Goal: Task Accomplishment & Management: Manage account settings

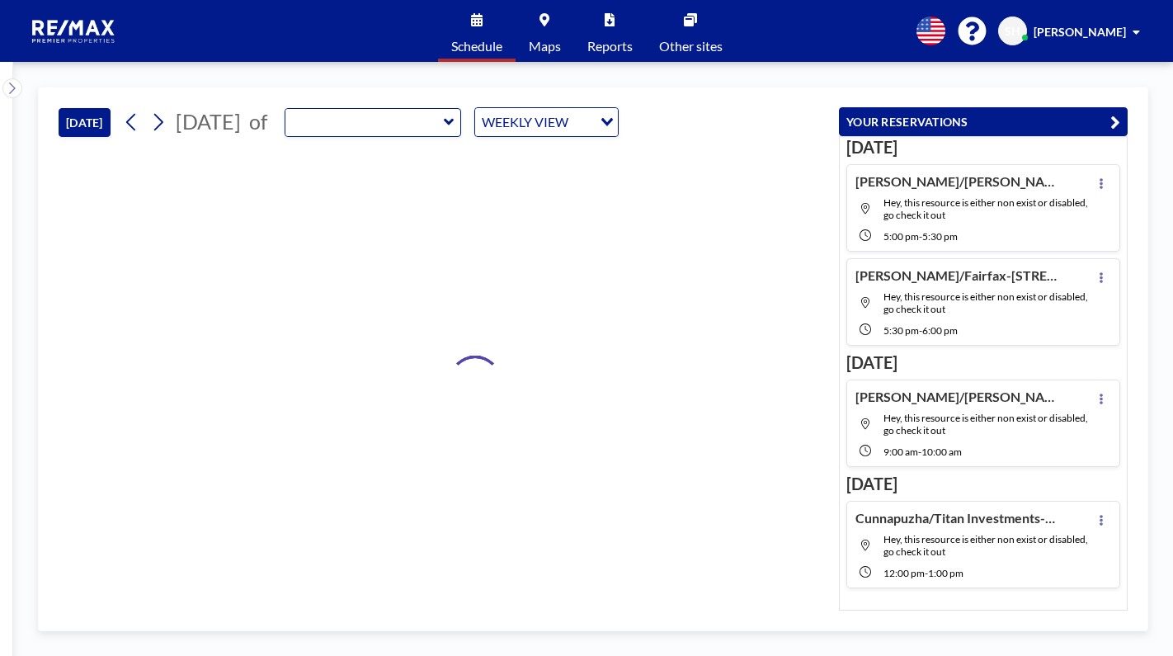
type input "RPP Closing Room"
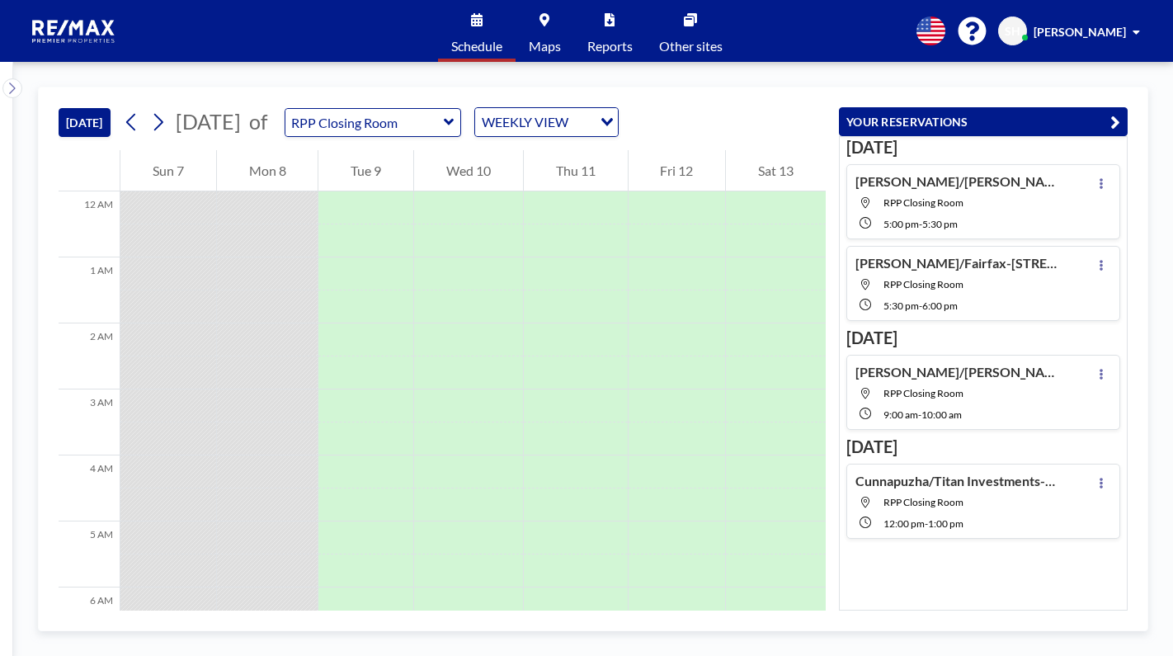
scroll to position [792, 0]
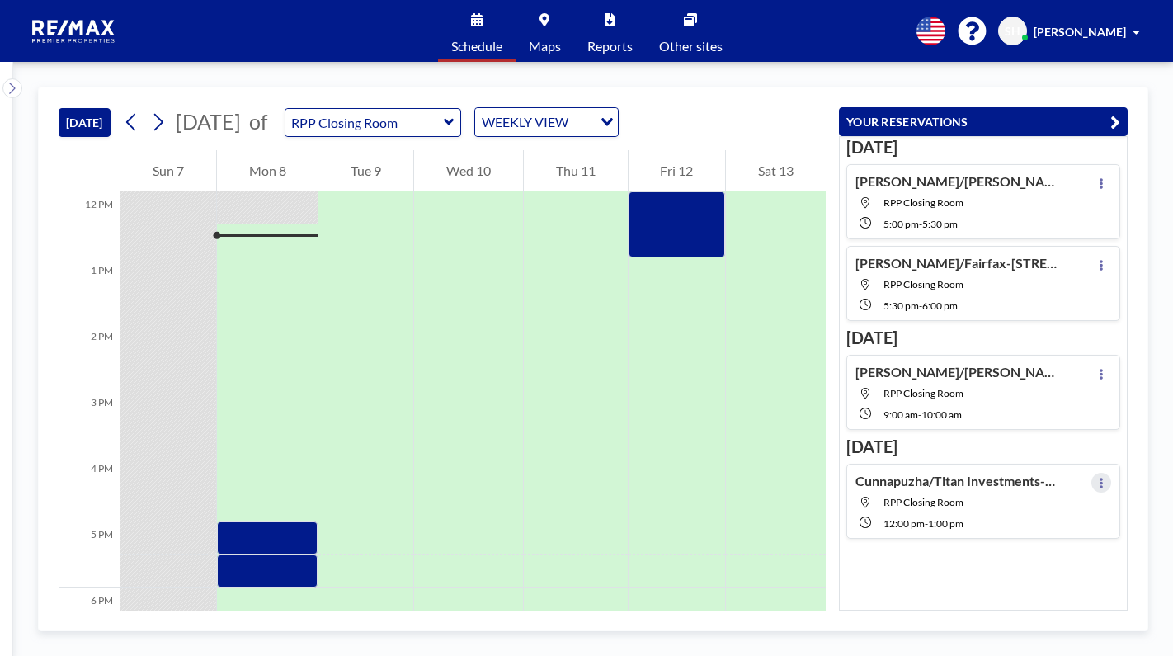
click at [1092, 481] on button at bounding box center [1102, 483] width 20 height 20
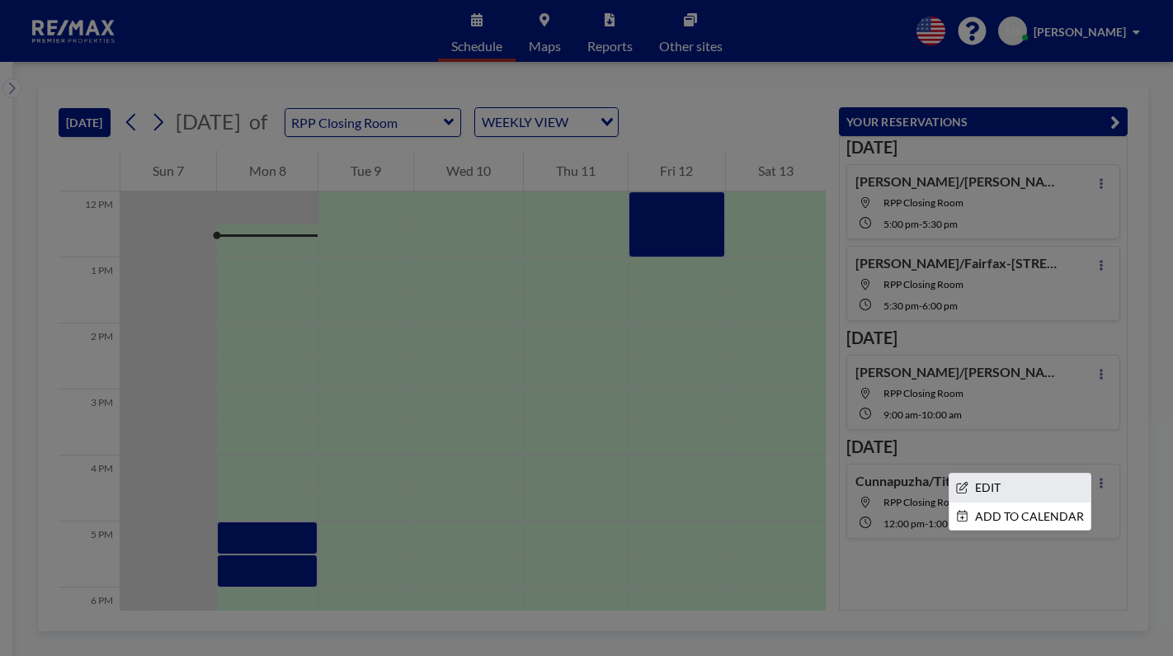
click at [994, 491] on li "EDIT" at bounding box center [1020, 488] width 141 height 28
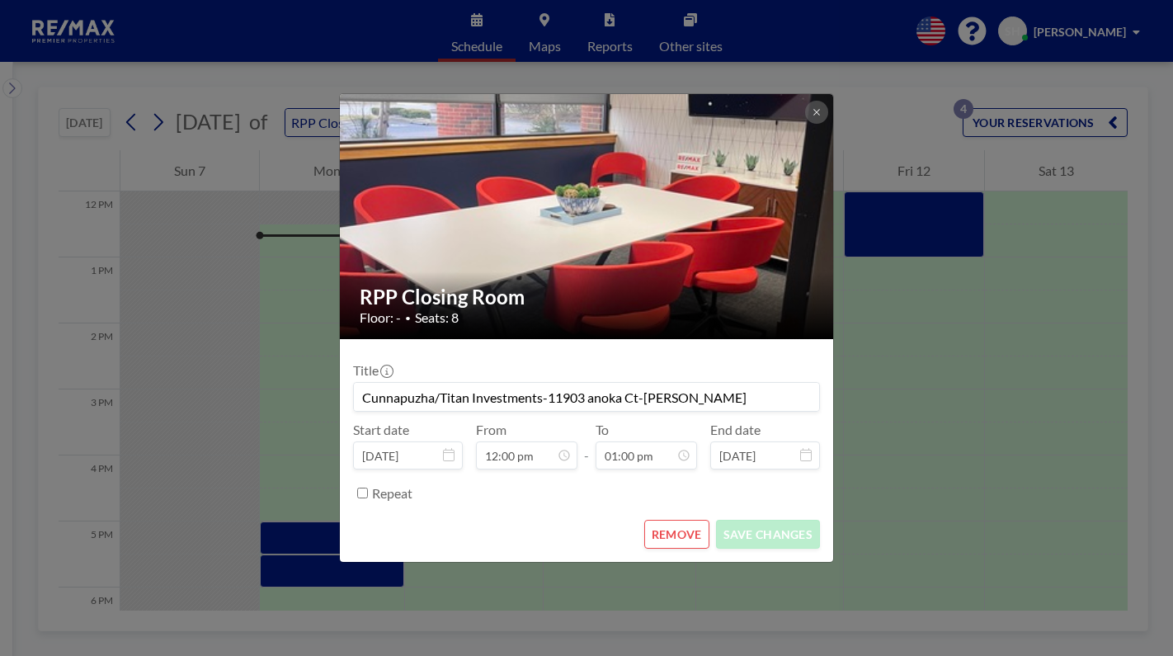
scroll to position [763, 0]
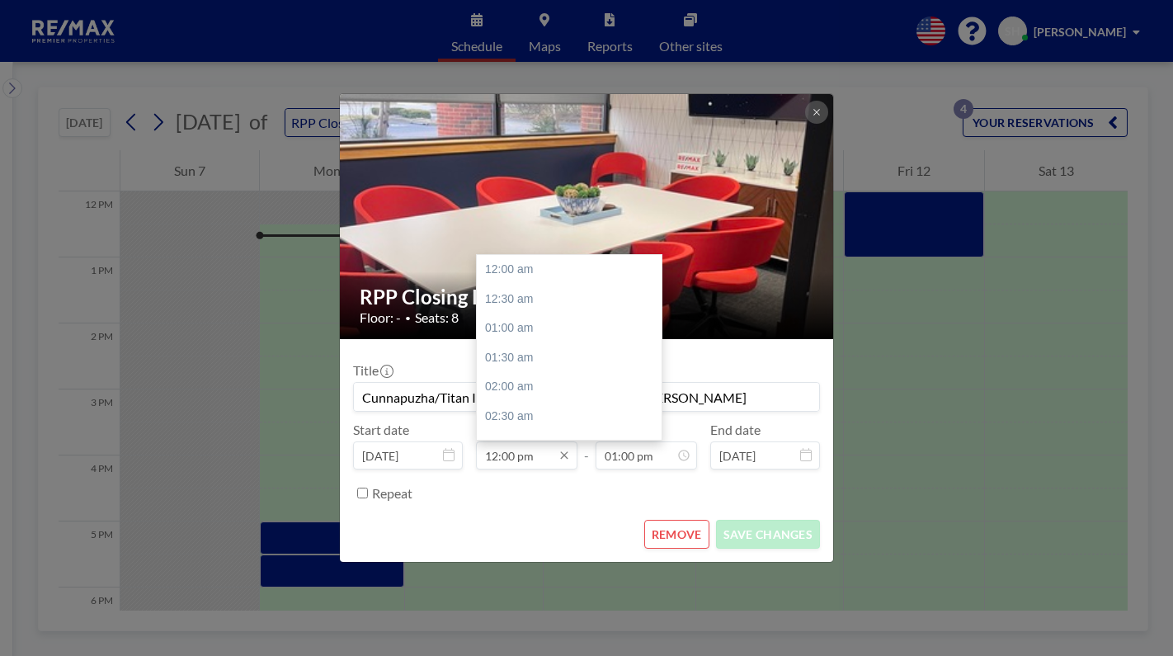
click at [541, 460] on input "12:00 pm" at bounding box center [526, 455] width 101 height 28
click at [508, 328] on div "04:00 pm" at bounding box center [573, 340] width 193 height 30
type input "04:00 pm"
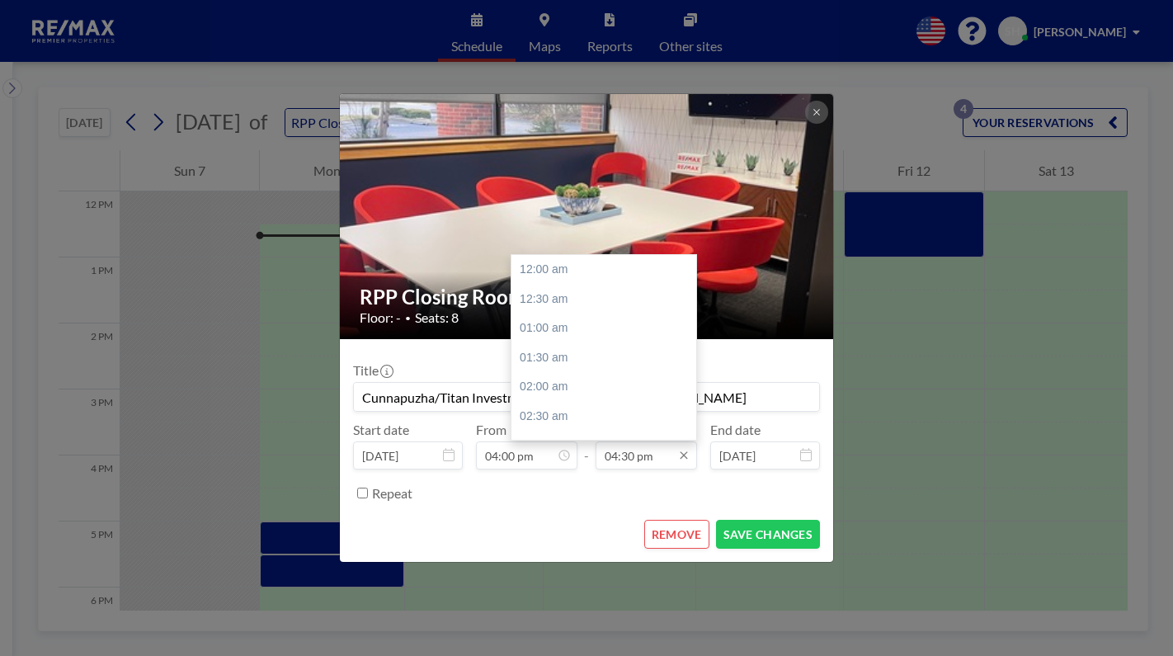
scroll to position [970, 0]
click at [645, 460] on input "04:30 pm" at bounding box center [646, 455] width 101 height 28
click at [559, 297] on div "05:00 pm" at bounding box center [608, 299] width 193 height 30
type input "05:00 pm"
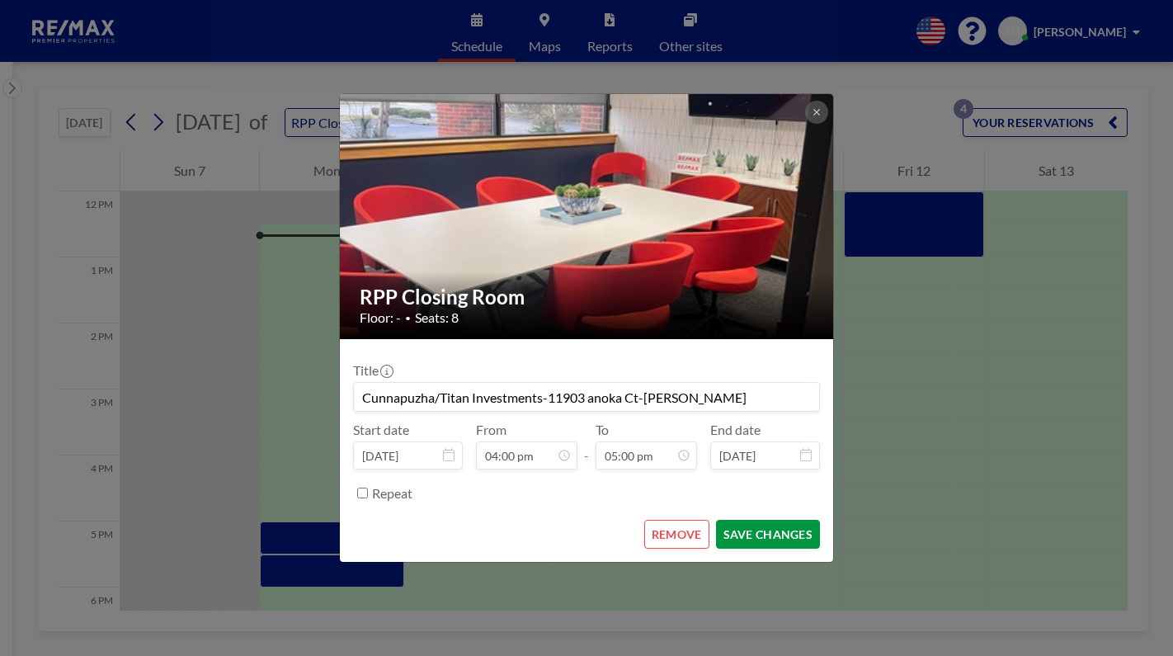
click at [780, 540] on button "SAVE CHANGES" at bounding box center [768, 534] width 104 height 29
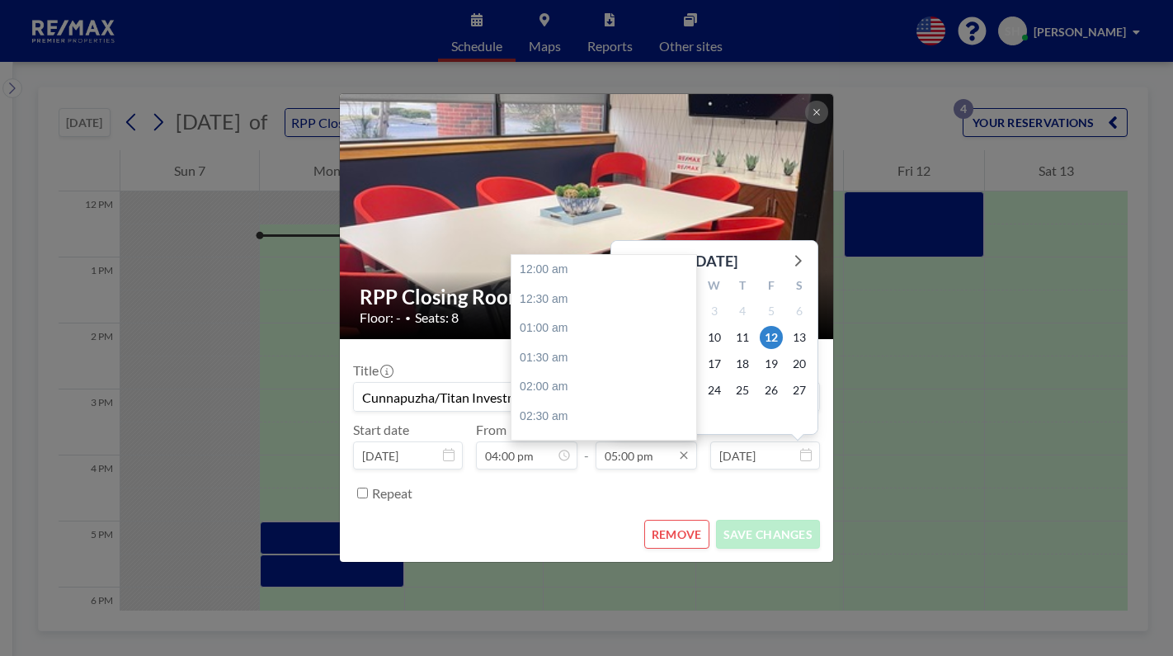
scroll to position [998, 0]
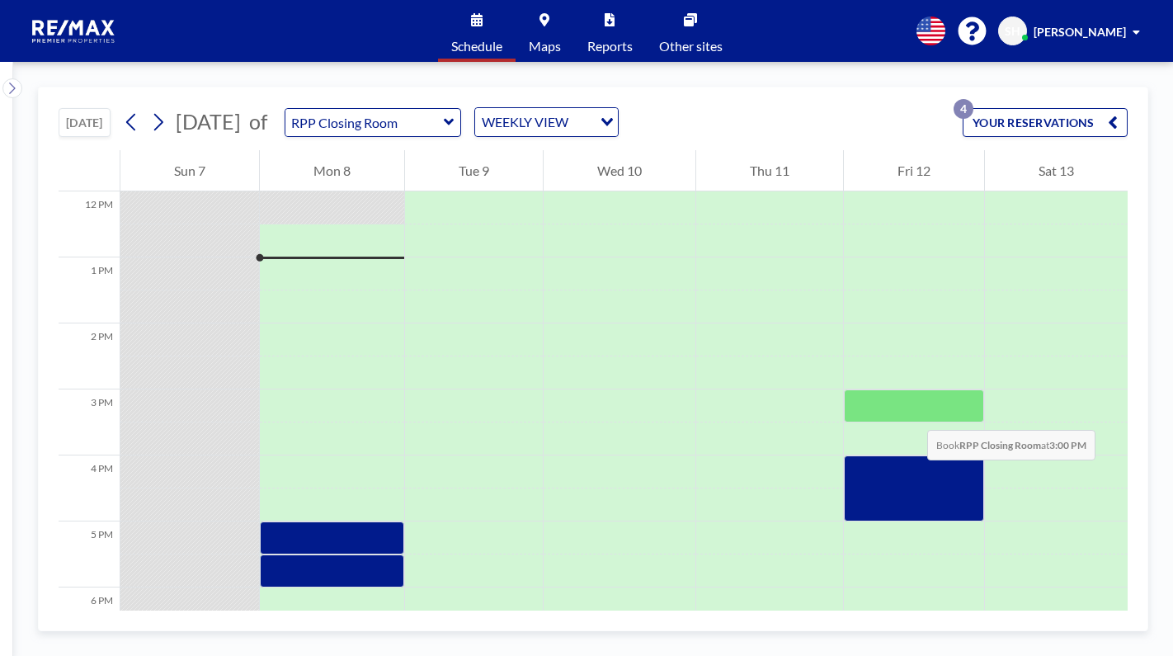
click at [911, 413] on div at bounding box center [914, 405] width 140 height 33
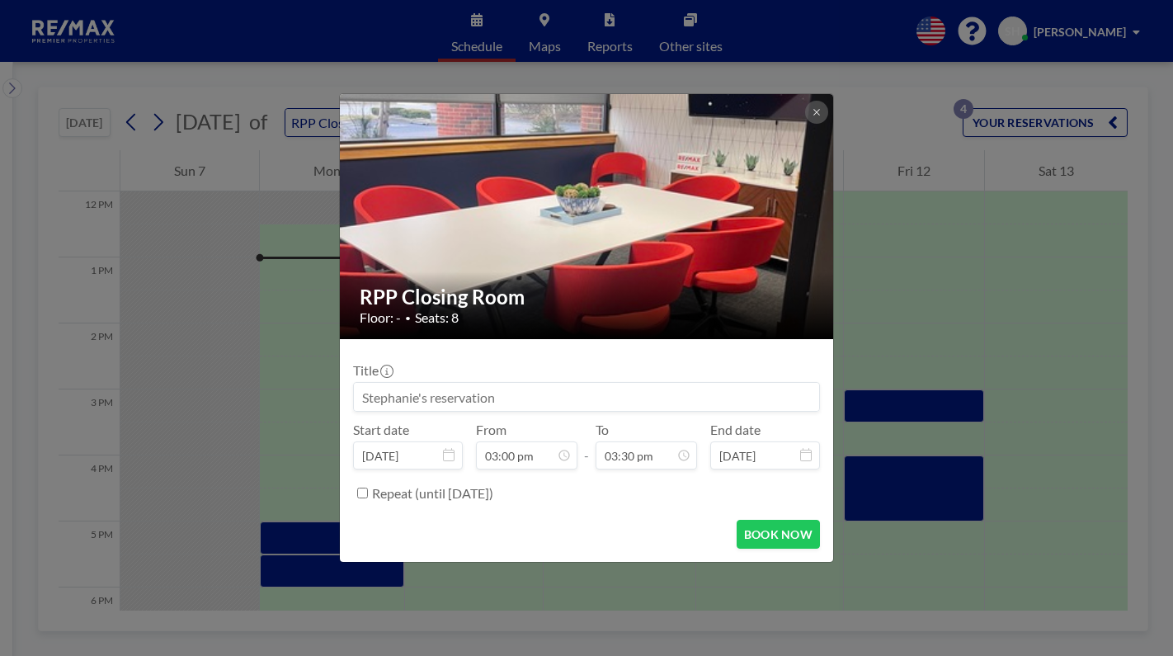
click at [426, 398] on input at bounding box center [586, 397] width 465 height 28
click at [381, 394] on input at bounding box center [586, 397] width 465 height 28
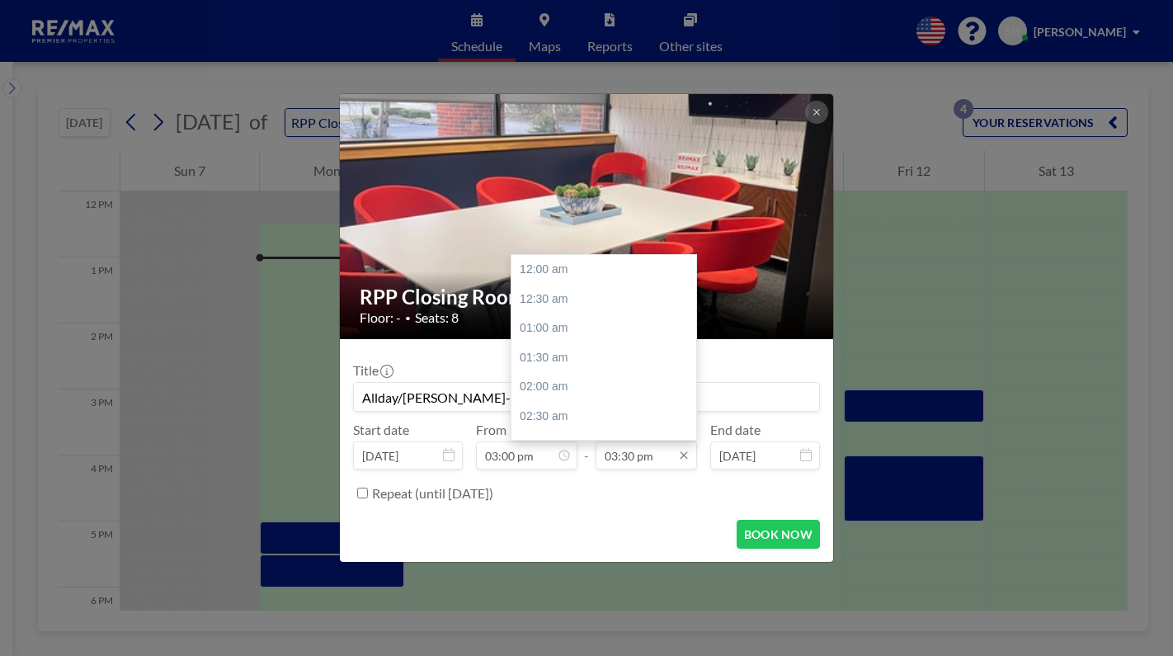
scroll to position [910, 0]
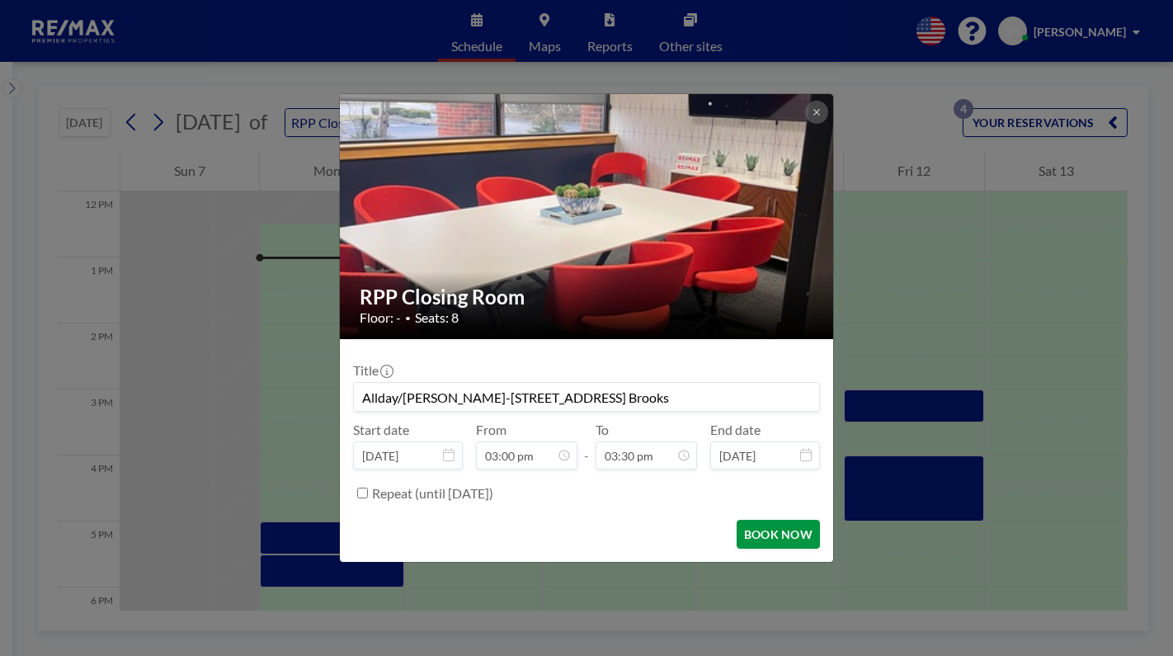
click at [782, 538] on button "BOOK NOW" at bounding box center [778, 534] width 83 height 29
type input "Allday/[PERSON_NAME]-[STREET_ADDRESS] Brooks"
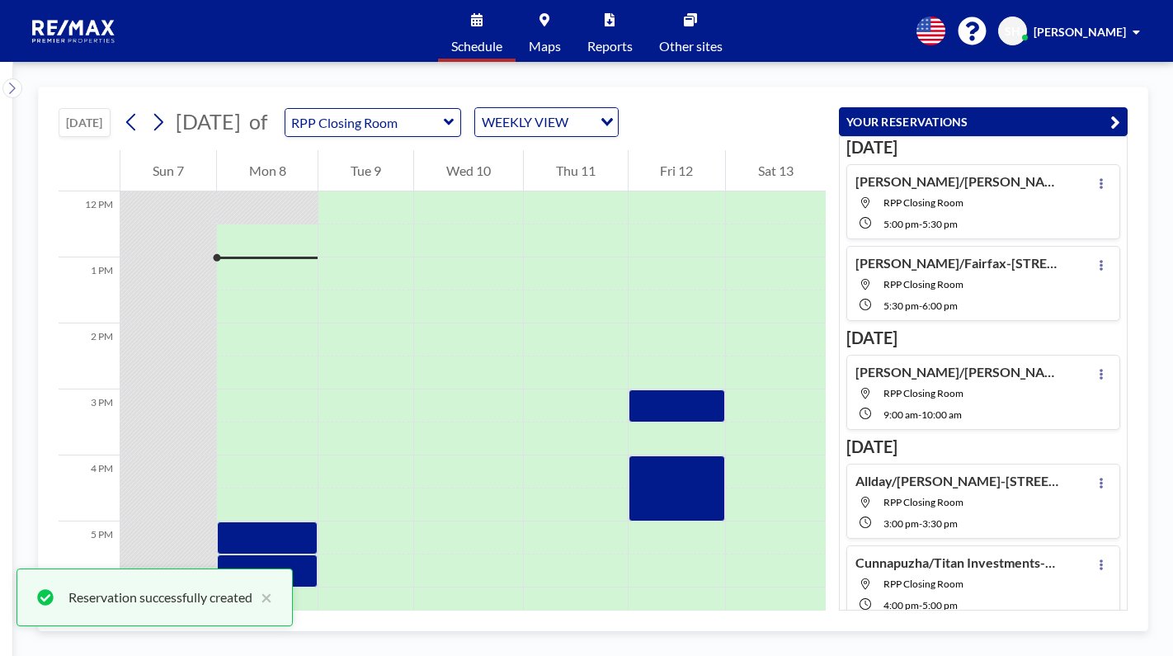
scroll to position [17, 0]
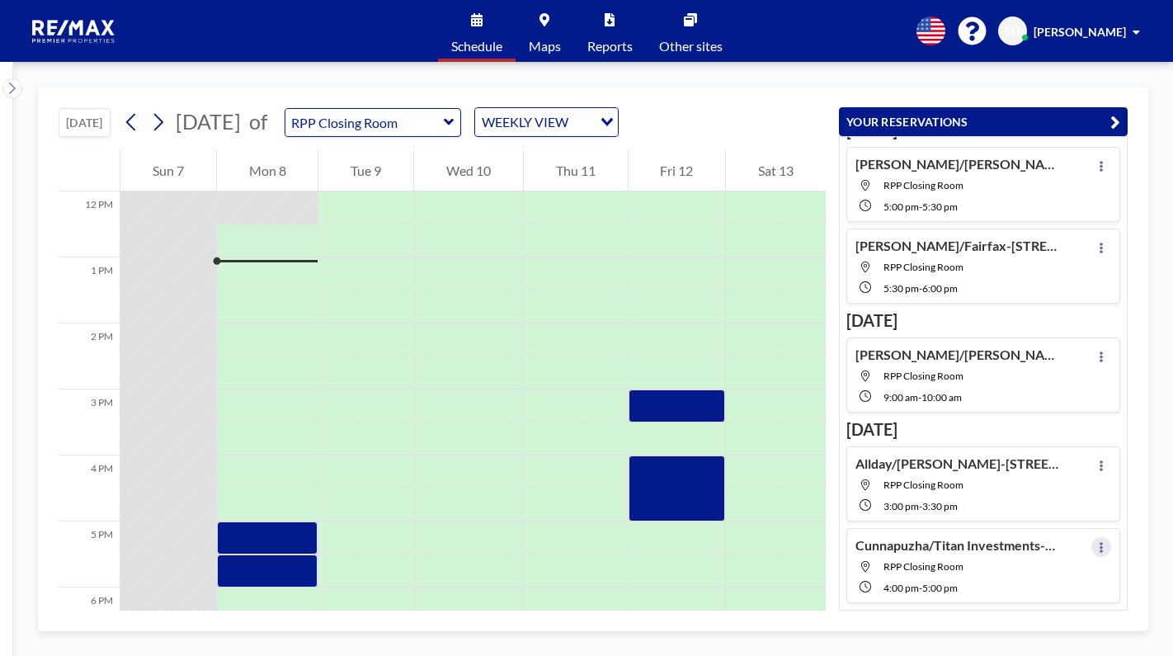
click at [1097, 549] on button at bounding box center [1102, 547] width 20 height 20
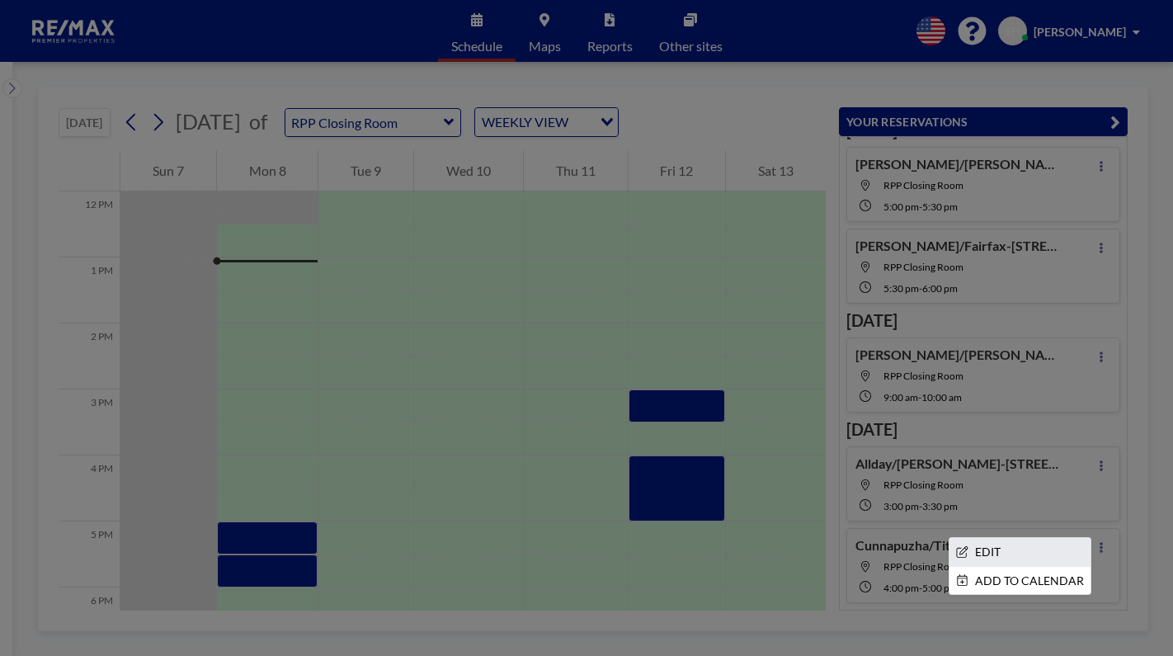
click at [976, 548] on li "EDIT" at bounding box center [1020, 552] width 141 height 28
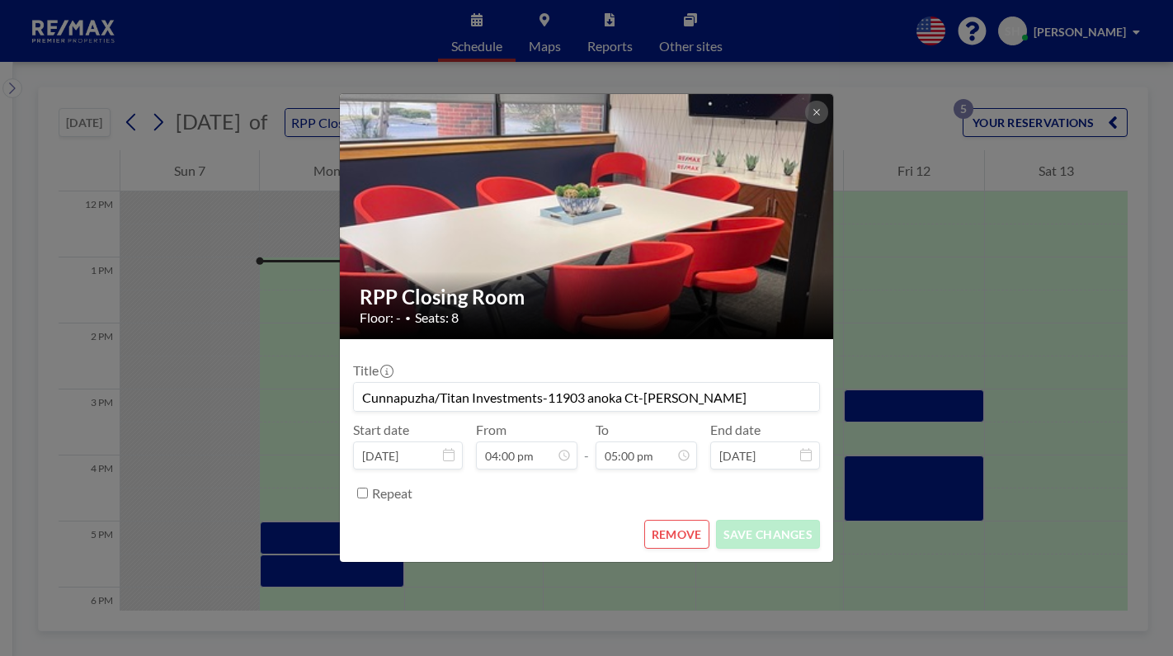
click at [503, 356] on div "Title Cunnapuzha/Titan Investments-11903 anoka Ct-[PERSON_NAME] Start date [DAT…" at bounding box center [586, 429] width 467 height 154
click at [752, 400] on input "Cunnapuzha/Titan Investments-11903 anoka Ct-[PERSON_NAME]" at bounding box center [586, 397] width 465 height 28
click at [755, 539] on button "SAVE CHANGES" at bounding box center [768, 534] width 104 height 29
type input "Cunnapuzha/Titan Investments-11903 anoka Ct-[PERSON_NAME] Buyer Only"
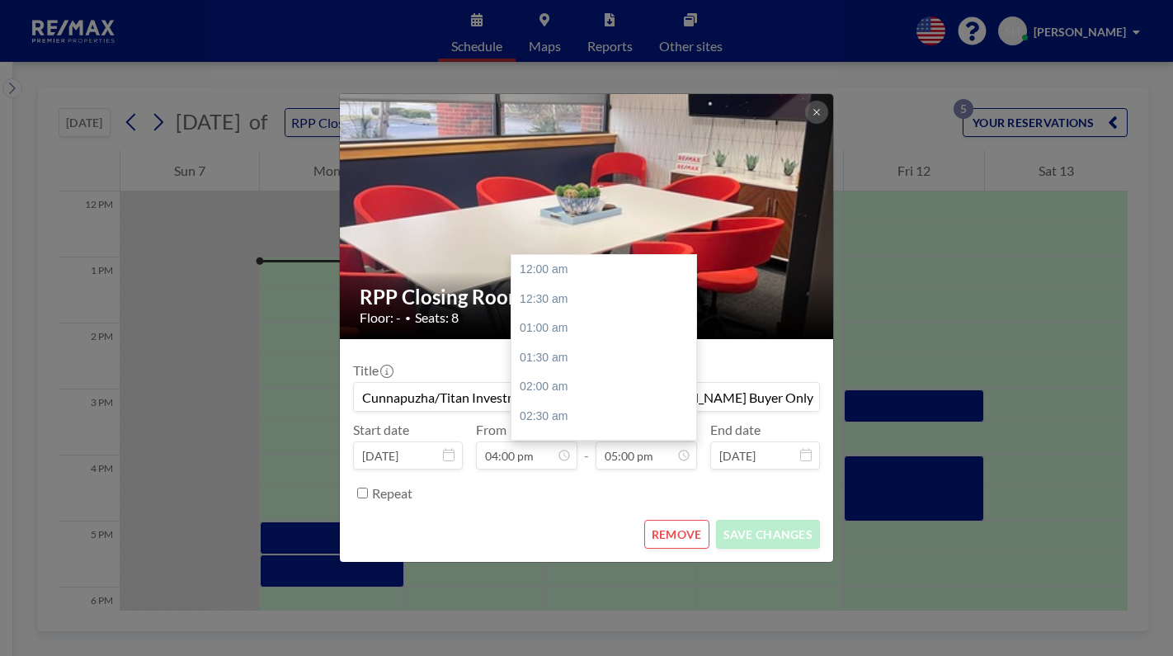
scroll to position [998, 0]
